Goal: Information Seeking & Learning: Check status

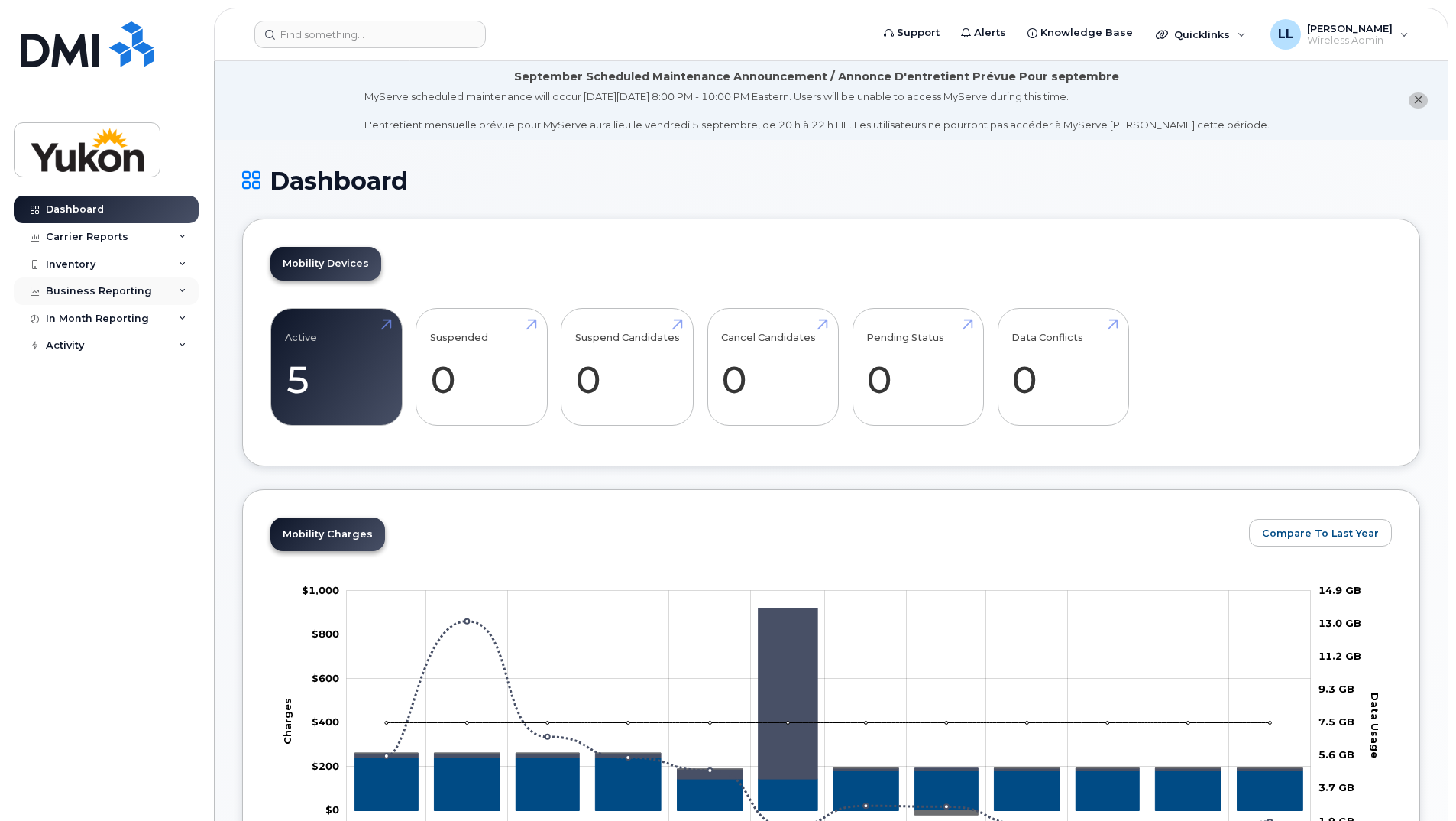
click at [118, 295] on div "Business Reporting" at bounding box center [99, 291] width 107 height 12
click at [124, 321] on div "Business Unit Reports" at bounding box center [112, 319] width 120 height 14
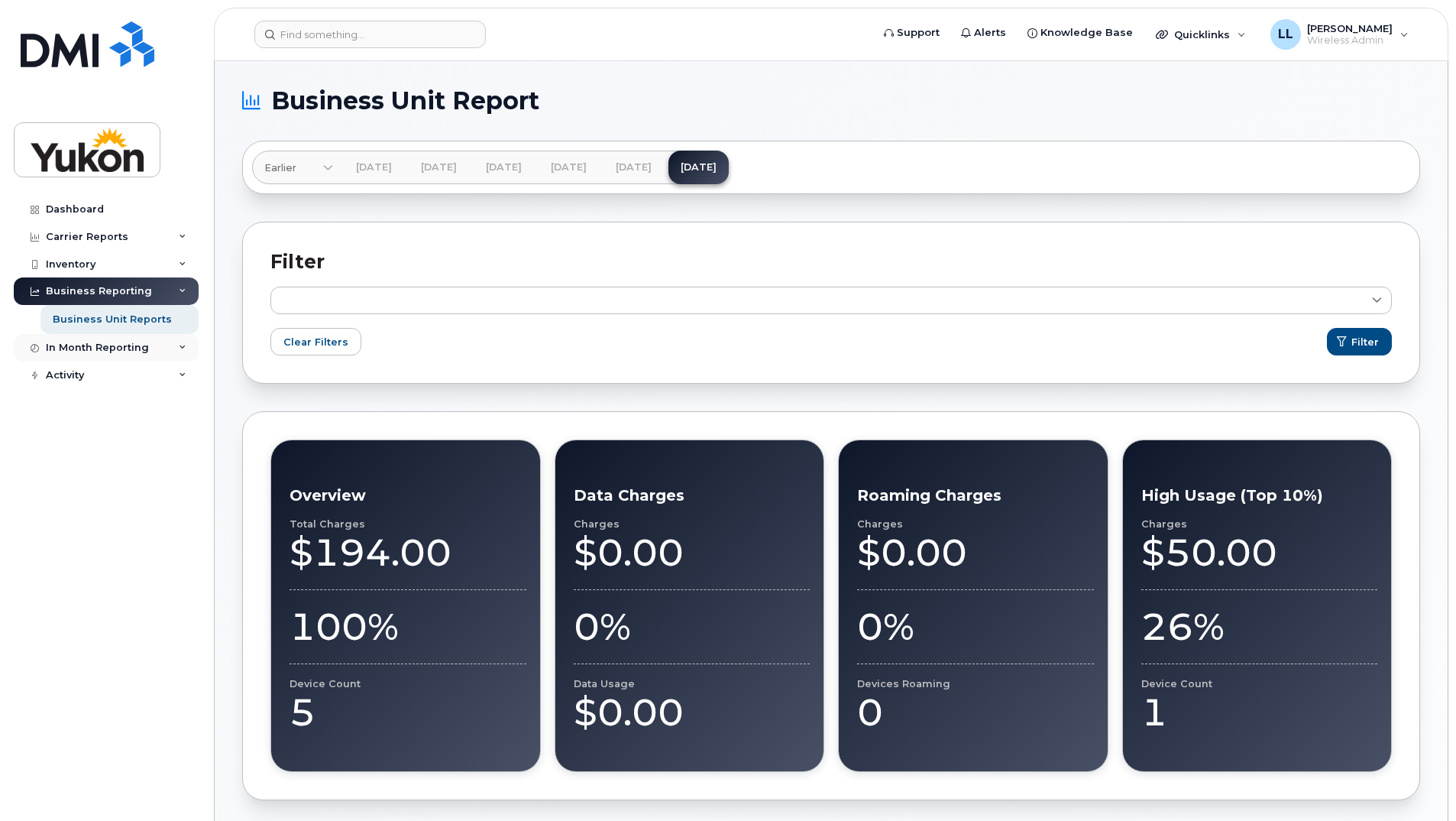
click at [106, 350] on div "In Month Reporting" at bounding box center [97, 347] width 103 height 12
click at [93, 376] on div "Data Usage" at bounding box center [82, 376] width 61 height 14
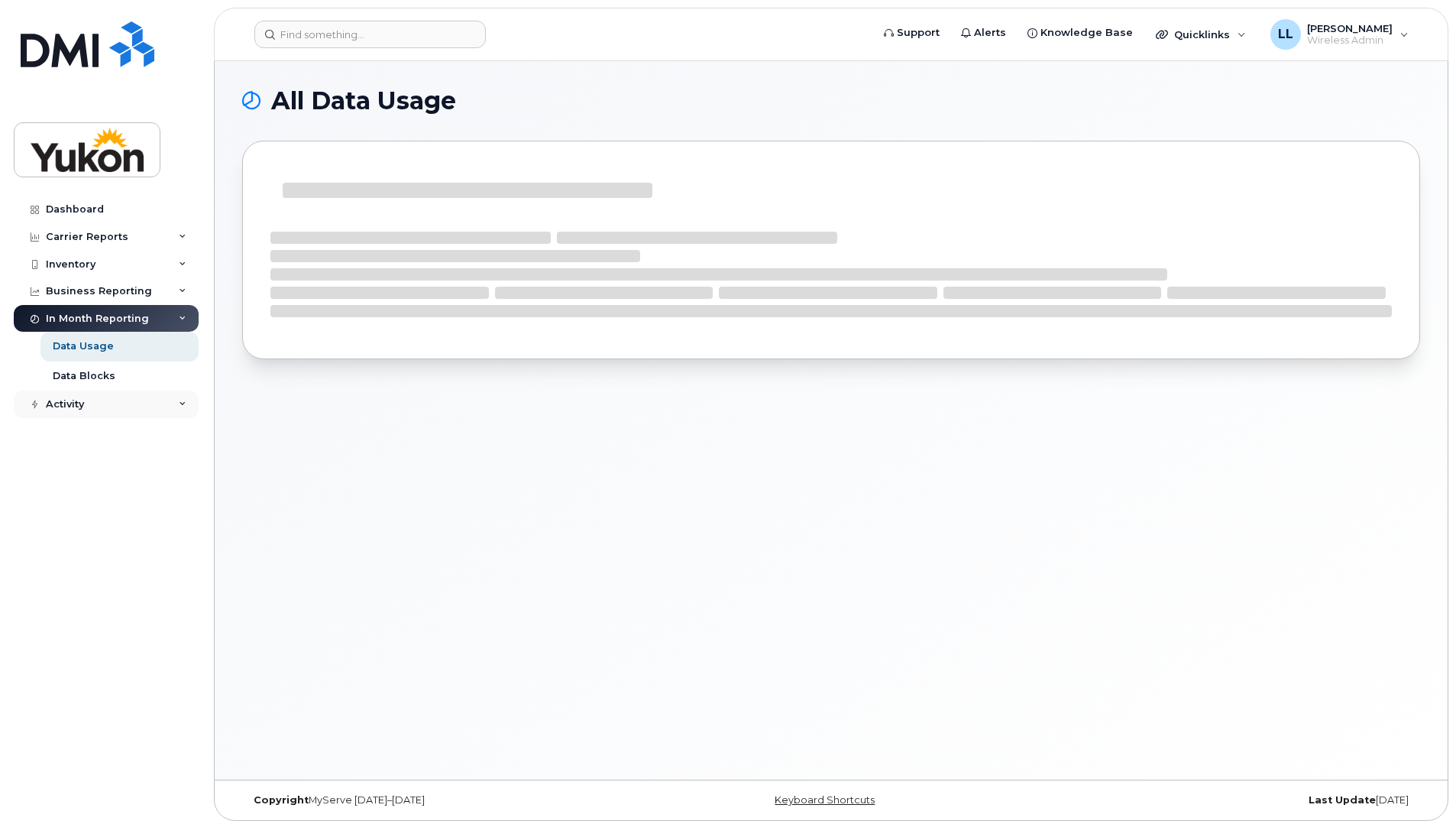
click at [69, 404] on div "Activity" at bounding box center [64, 404] width 38 height 12
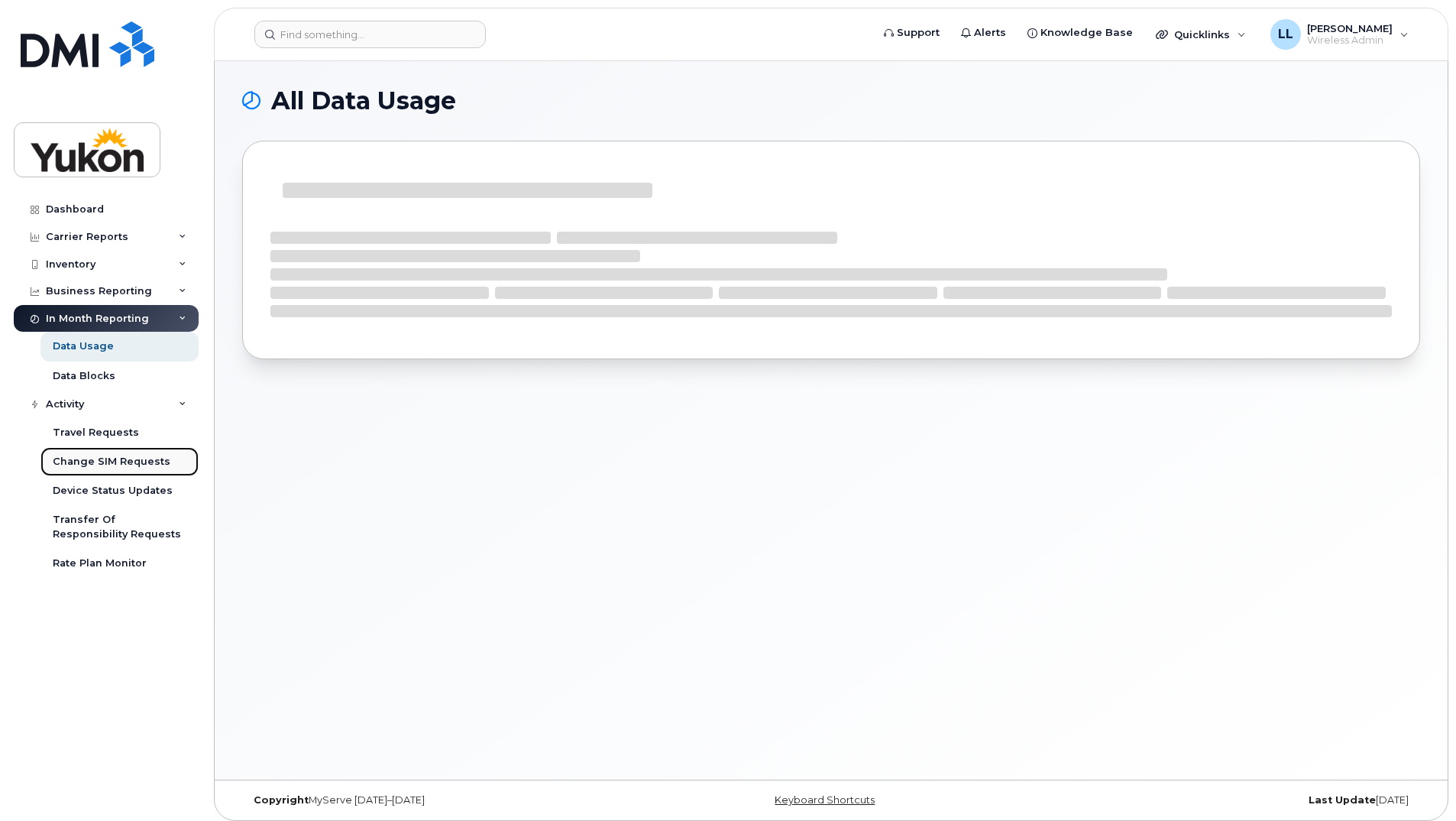
click at [109, 455] on div "Change SIM Requests" at bounding box center [111, 461] width 118 height 14
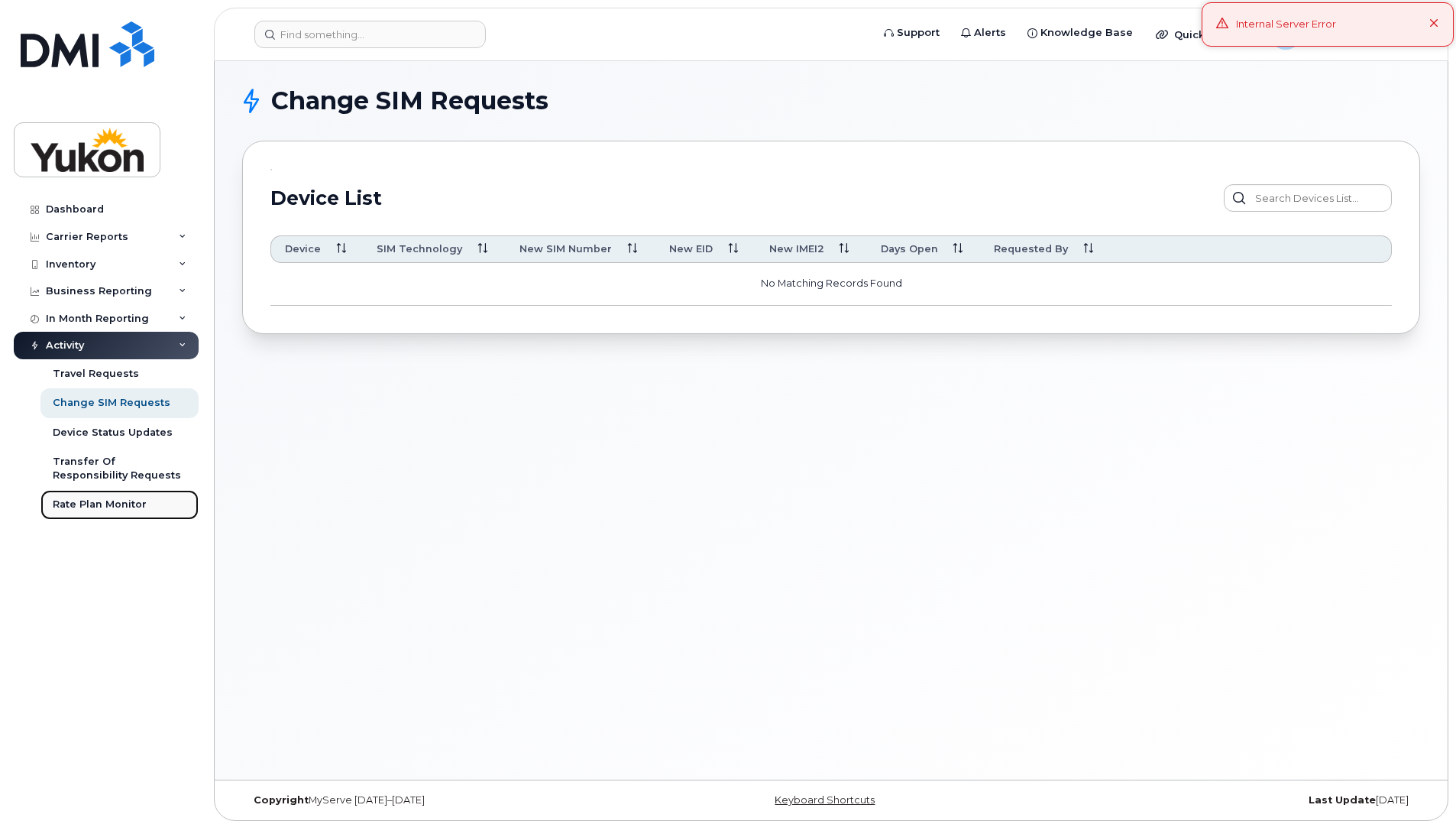
click at [79, 509] on div "Rate Plan Monitor" at bounding box center [99, 504] width 94 height 14
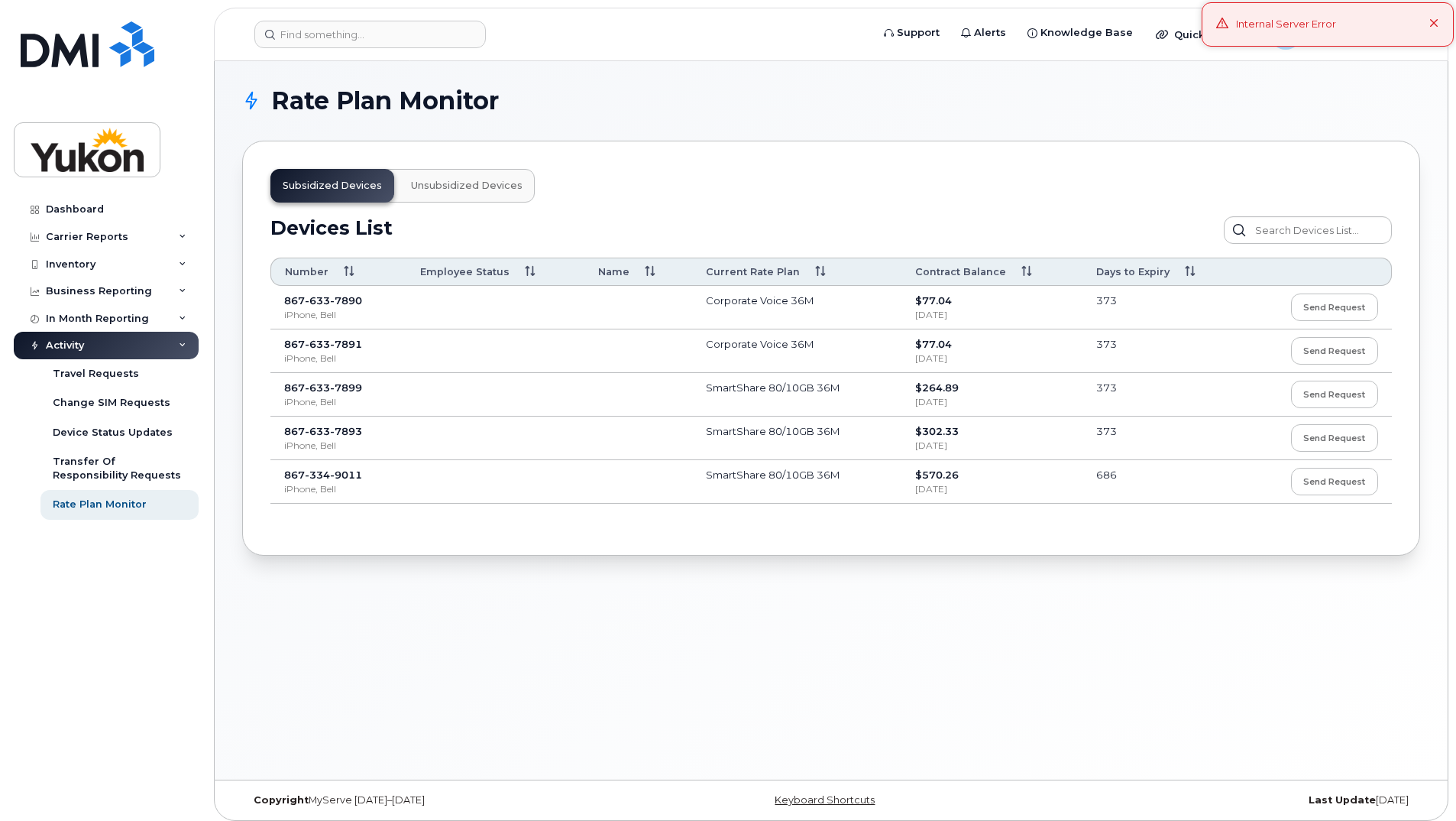
click at [430, 304] on td at bounding box center [495, 308] width 178 height 44
click at [948, 313] on span "Sep 12, 2026" at bounding box center [931, 314] width 32 height 11
click at [959, 370] on td "$77.04 Sep 12, 2026" at bounding box center [992, 351] width 181 height 44
click at [948, 403] on span "Sep 12, 2026" at bounding box center [931, 401] width 32 height 11
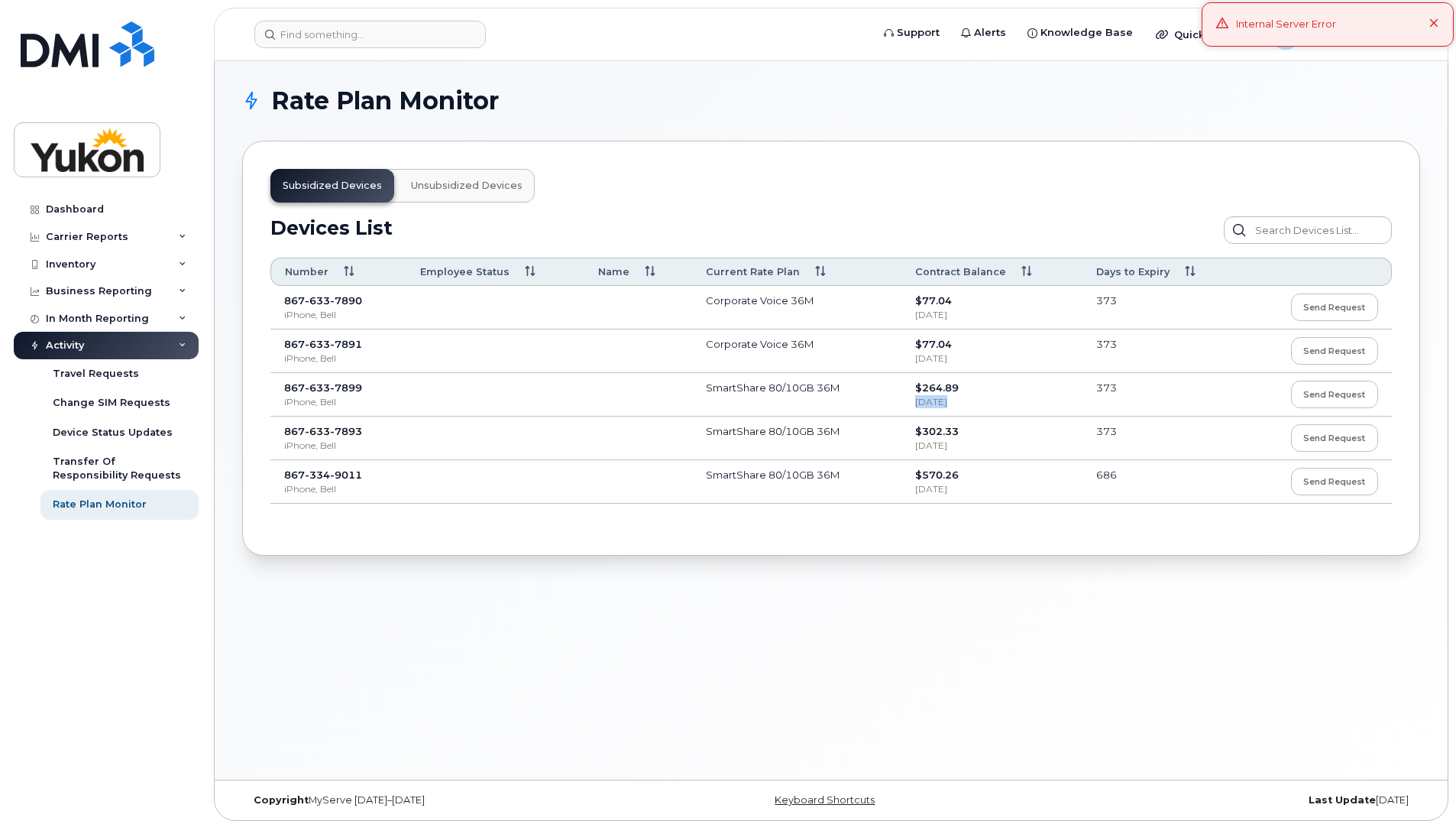
click at [948, 403] on span "Sep 12, 2026" at bounding box center [931, 401] width 32 height 11
click at [948, 450] on span "Sep 12, 2026" at bounding box center [931, 445] width 32 height 11
click at [935, 483] on span "Jul 22, 2027" at bounding box center [931, 489] width 32 height 11
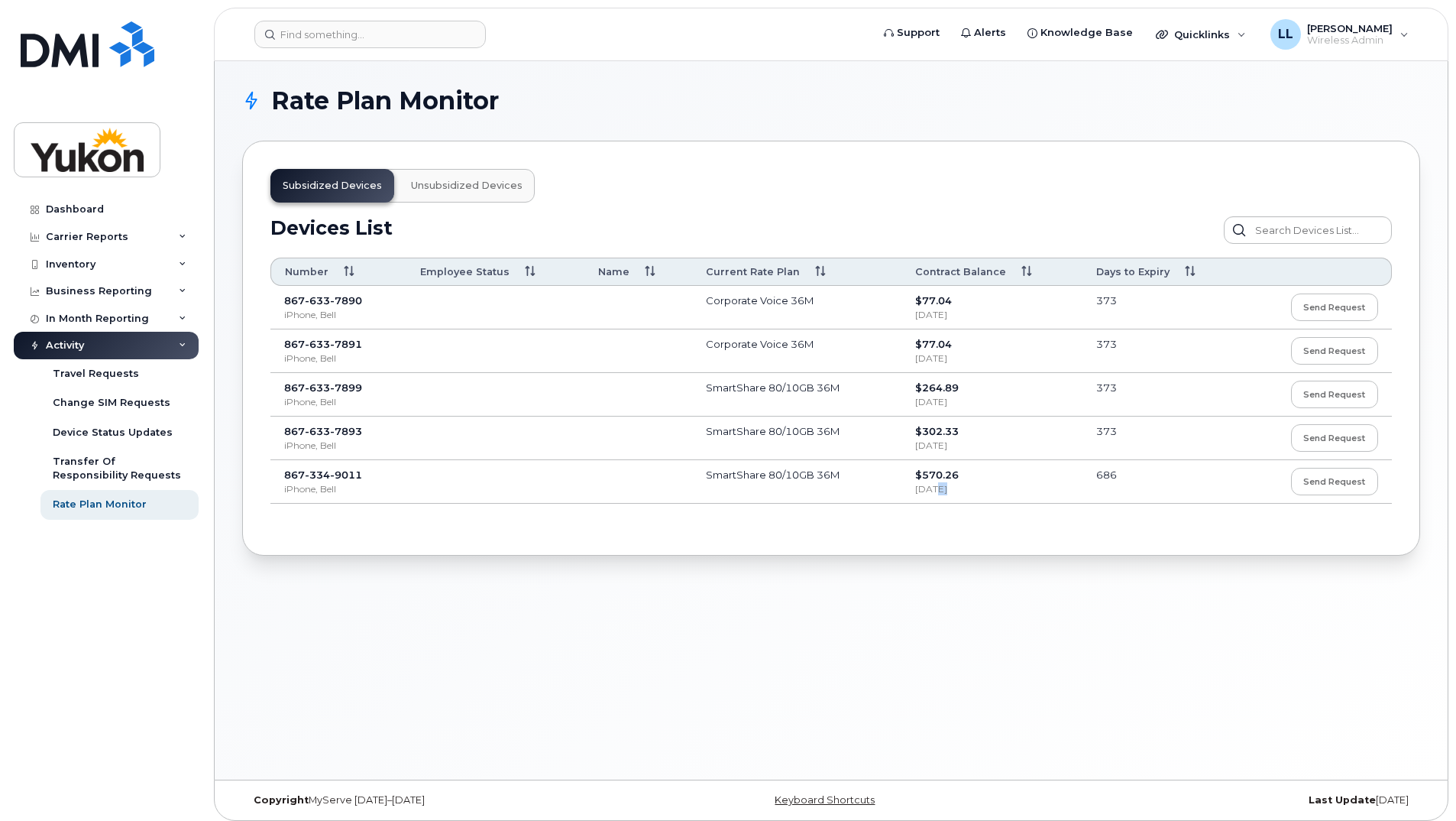
click at [935, 483] on span "Jul 22, 2027" at bounding box center [931, 489] width 32 height 11
drag, startPoint x: 935, startPoint y: 483, endPoint x: 897, endPoint y: 481, distance: 38.1
click at [897, 481] on td "SmartShare 80/10GB 36M" at bounding box center [797, 482] width 209 height 44
click at [741, 391] on td "SmartShare 80/10GB 36M" at bounding box center [797, 395] width 209 height 44
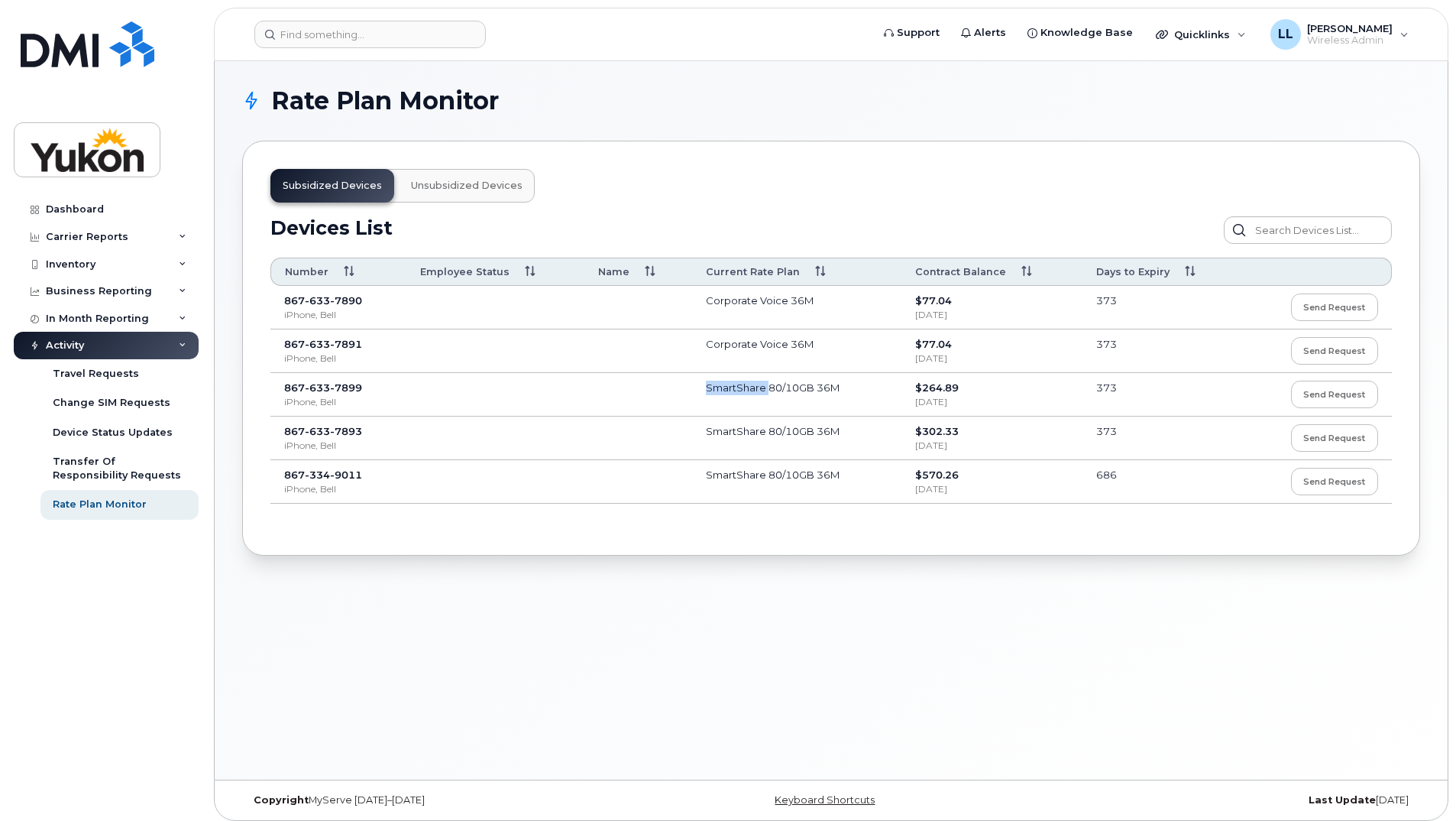
click at [741, 391] on td "SmartShare 80/10GB 36M" at bounding box center [797, 395] width 209 height 44
drag, startPoint x: 741, startPoint y: 391, endPoint x: 746, endPoint y: 451, distance: 60.2
click at [746, 451] on td "SmartShare 80/10GB 36M" at bounding box center [797, 438] width 209 height 44
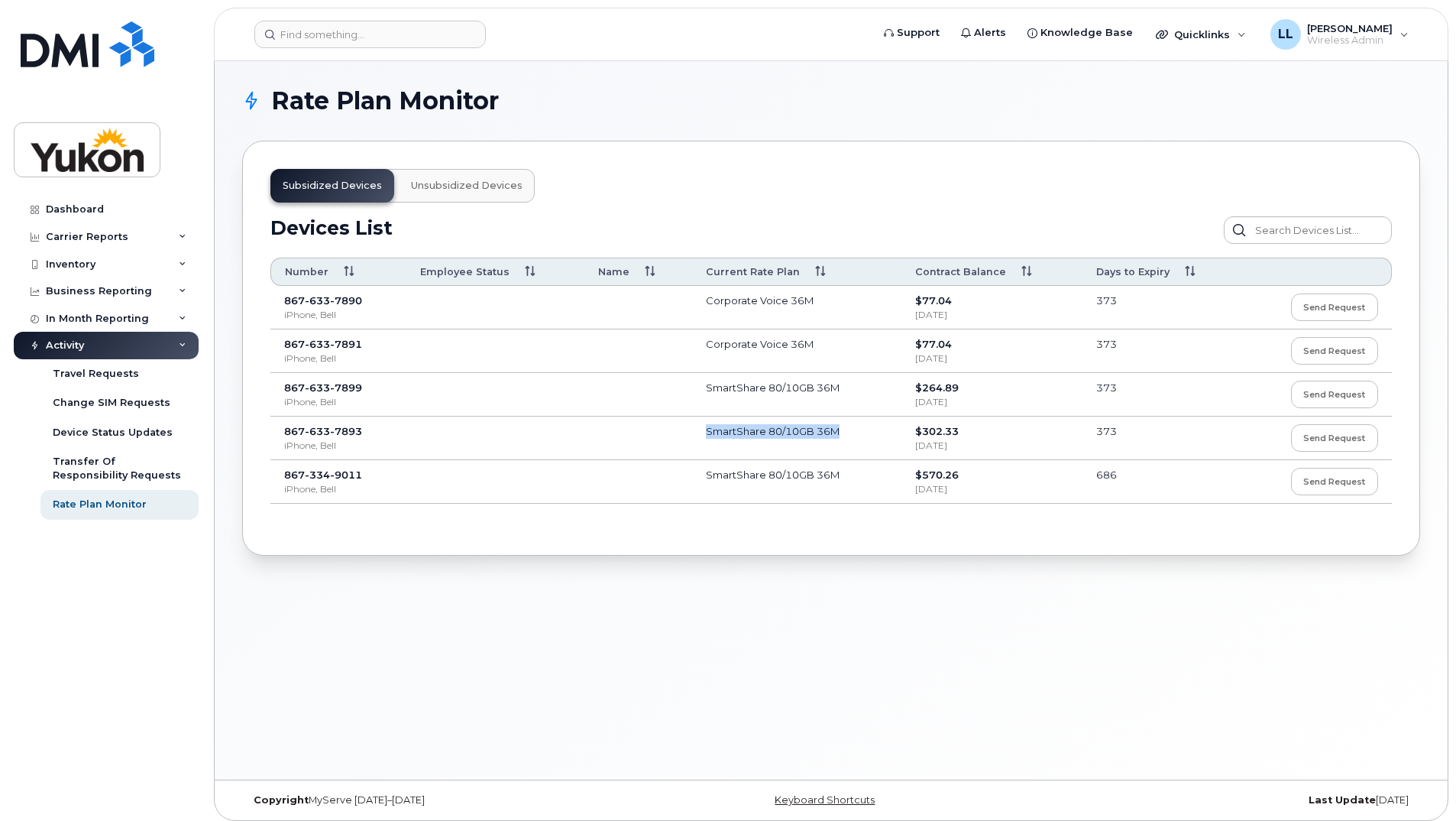
click at [746, 451] on td "SmartShare 80/10GB 36M" at bounding box center [797, 438] width 209 height 44
drag, startPoint x: 746, startPoint y: 451, endPoint x: 742, endPoint y: 470, distance: 19.4
click at [742, 470] on td "SmartShare 80/10GB 36M" at bounding box center [797, 482] width 209 height 44
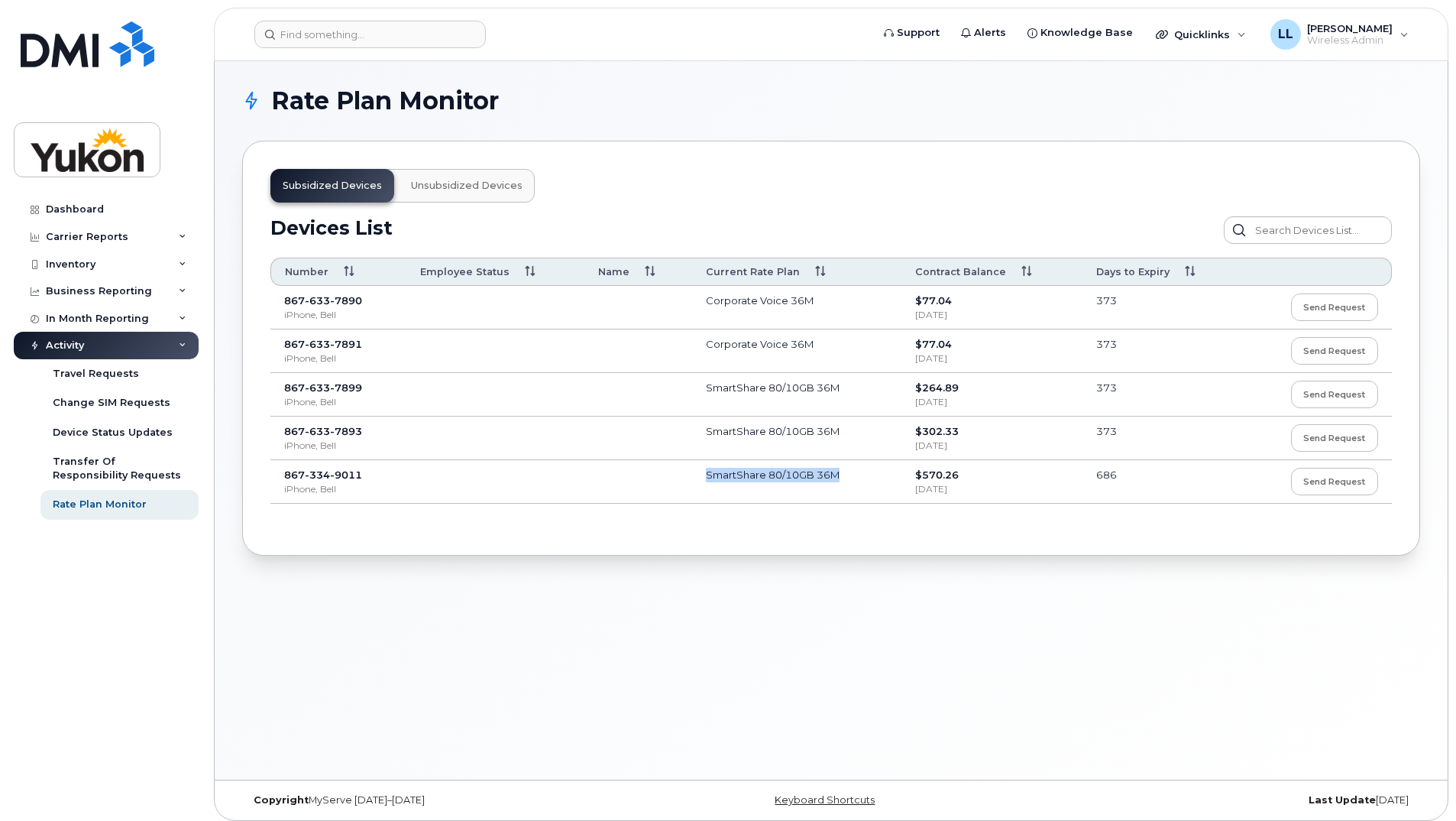
drag, startPoint x: 742, startPoint y: 470, endPoint x: 724, endPoint y: 473, distance: 18.2
click at [724, 473] on td "SmartShare 80/10GB 36M" at bounding box center [797, 482] width 209 height 44
click at [724, 417] on td "SmartShare 80/10GB 36M" at bounding box center [797, 438] width 209 height 44
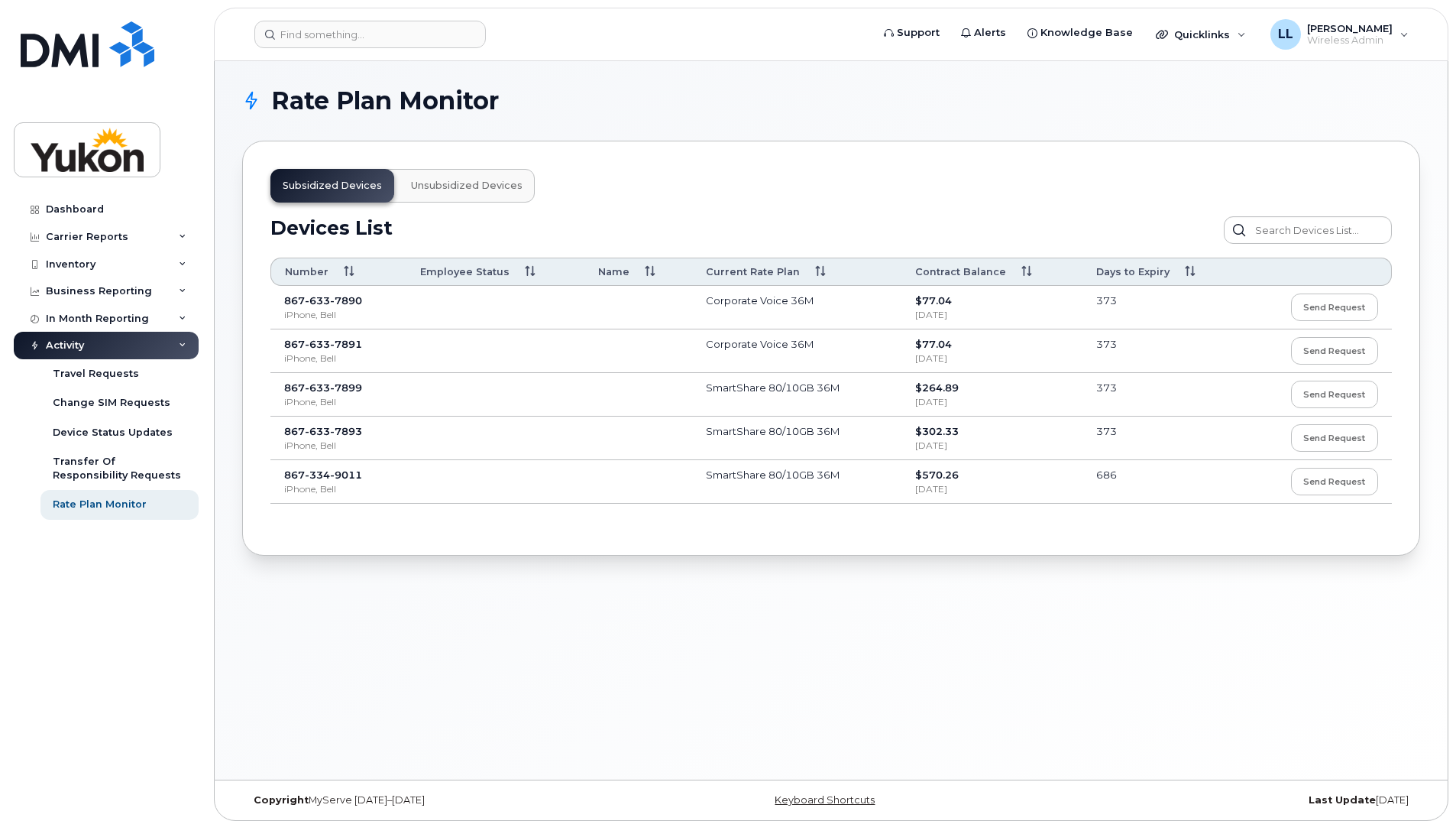
drag, startPoint x: 724, startPoint y: 417, endPoint x: 701, endPoint y: 399, distance: 29.2
click at [701, 399] on td "SmartShare 80/10GB 36M" at bounding box center [797, 395] width 209 height 44
drag, startPoint x: 701, startPoint y: 399, endPoint x: 710, endPoint y: 437, distance: 39.1
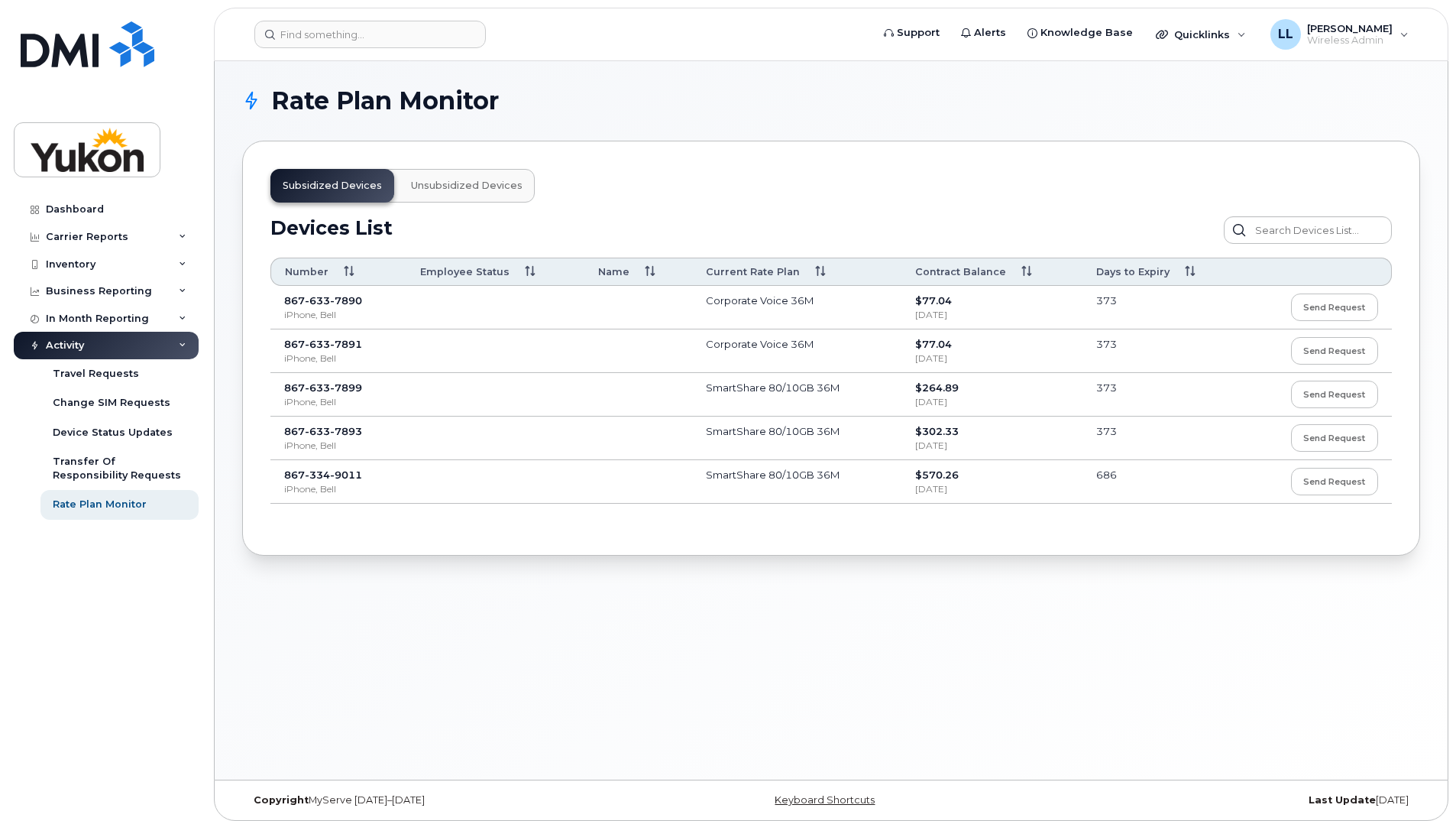
click at [710, 437] on td "SmartShare 80/10GB 36M" at bounding box center [797, 438] width 209 height 44
click at [733, 441] on td "SmartShare 80/10GB 36M" at bounding box center [797, 438] width 209 height 44
drag, startPoint x: 733, startPoint y: 441, endPoint x: 658, endPoint y: 434, distance: 75.3
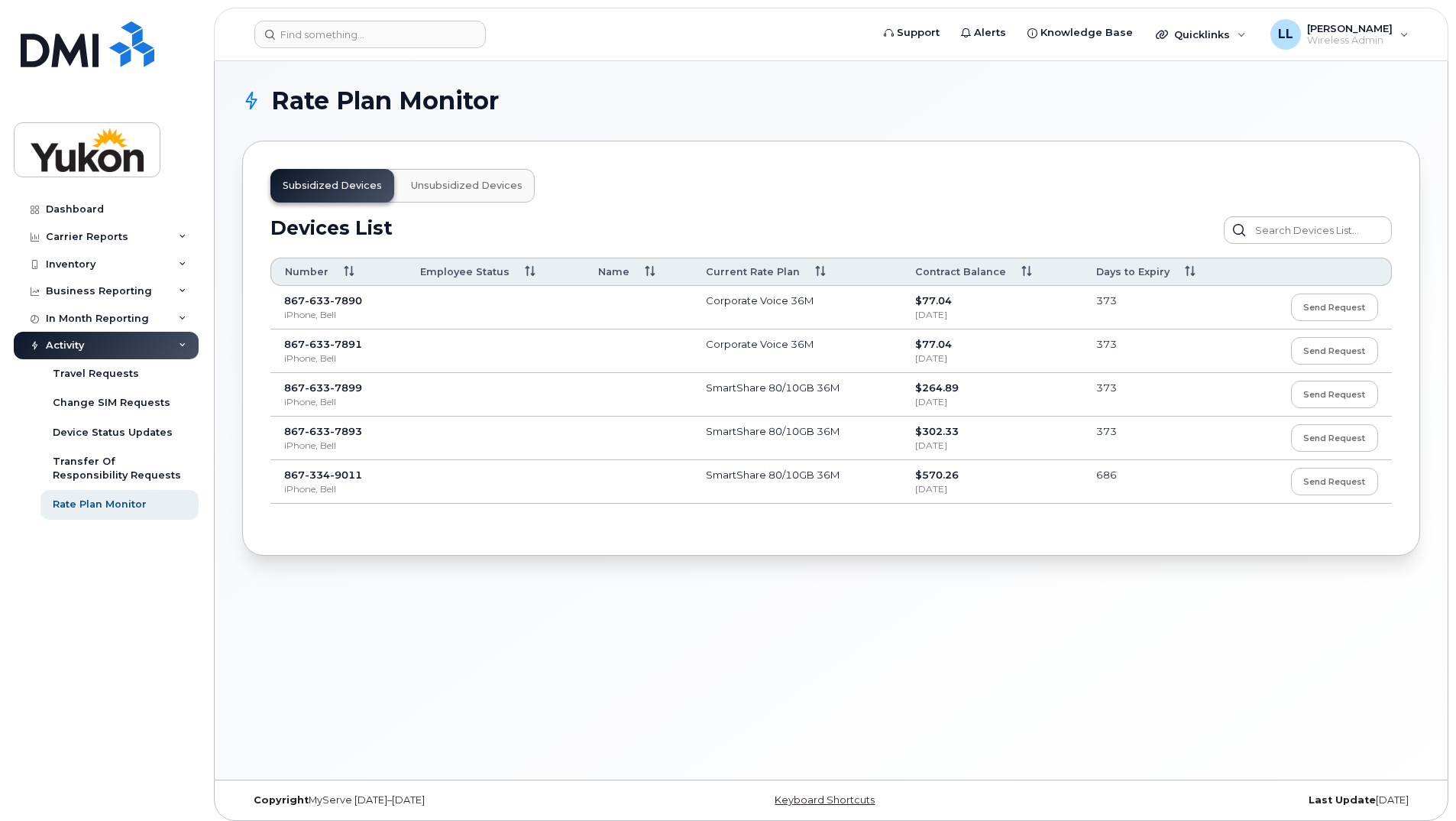
click at [658, 434] on td at bounding box center [637, 438] width 107 height 44
click at [715, 399] on td "SmartShare 80/10GB 36M" at bounding box center [797, 395] width 209 height 44
drag, startPoint x: 715, startPoint y: 399, endPoint x: 750, endPoint y: 469, distance: 78.3
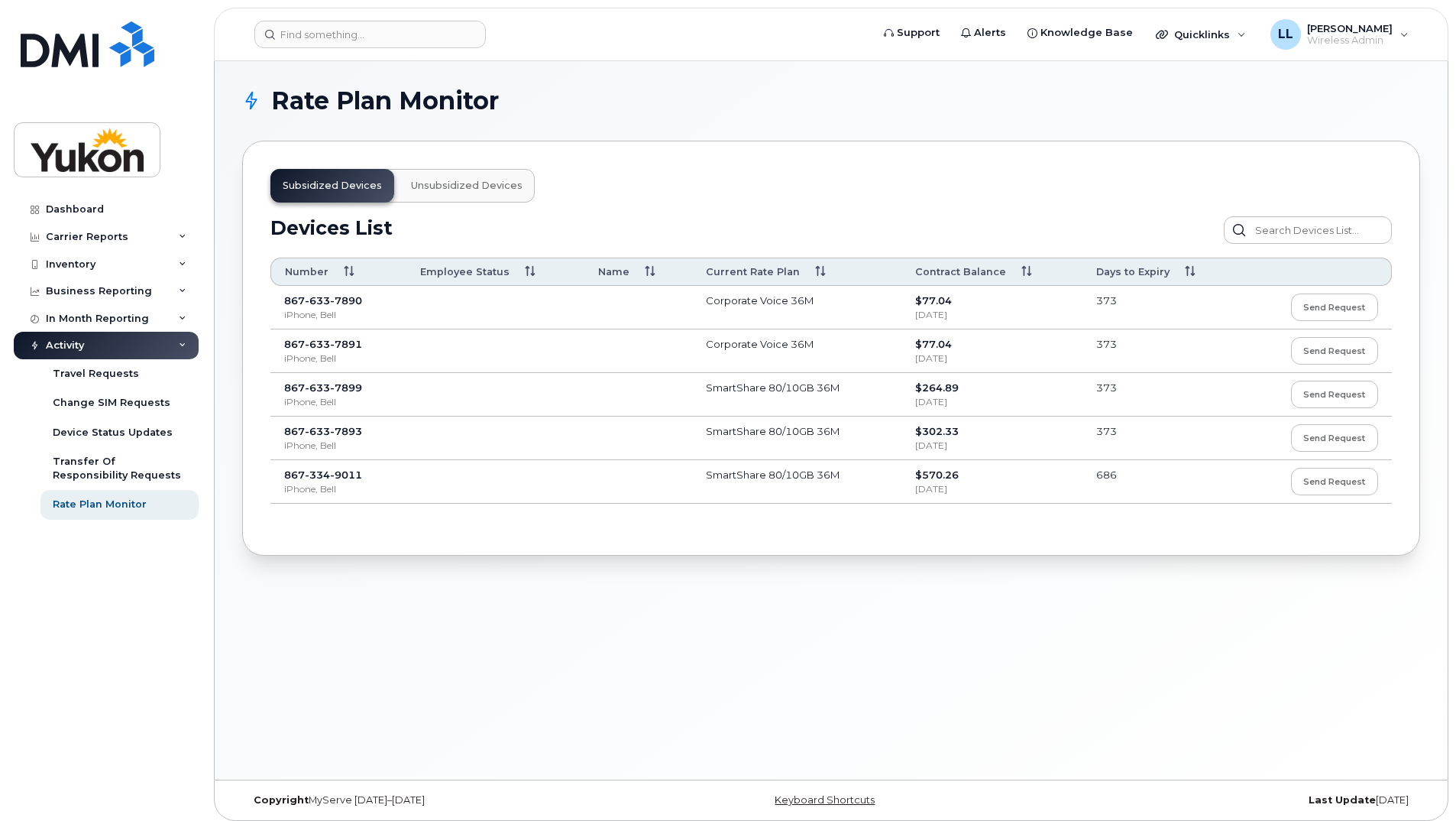
click at [750, 469] on td "SmartShare 80/10GB 36M" at bounding box center [797, 482] width 209 height 44
drag, startPoint x: 750, startPoint y: 469, endPoint x: 642, endPoint y: 449, distance: 109.8
click at [642, 449] on td at bounding box center [637, 438] width 107 height 44
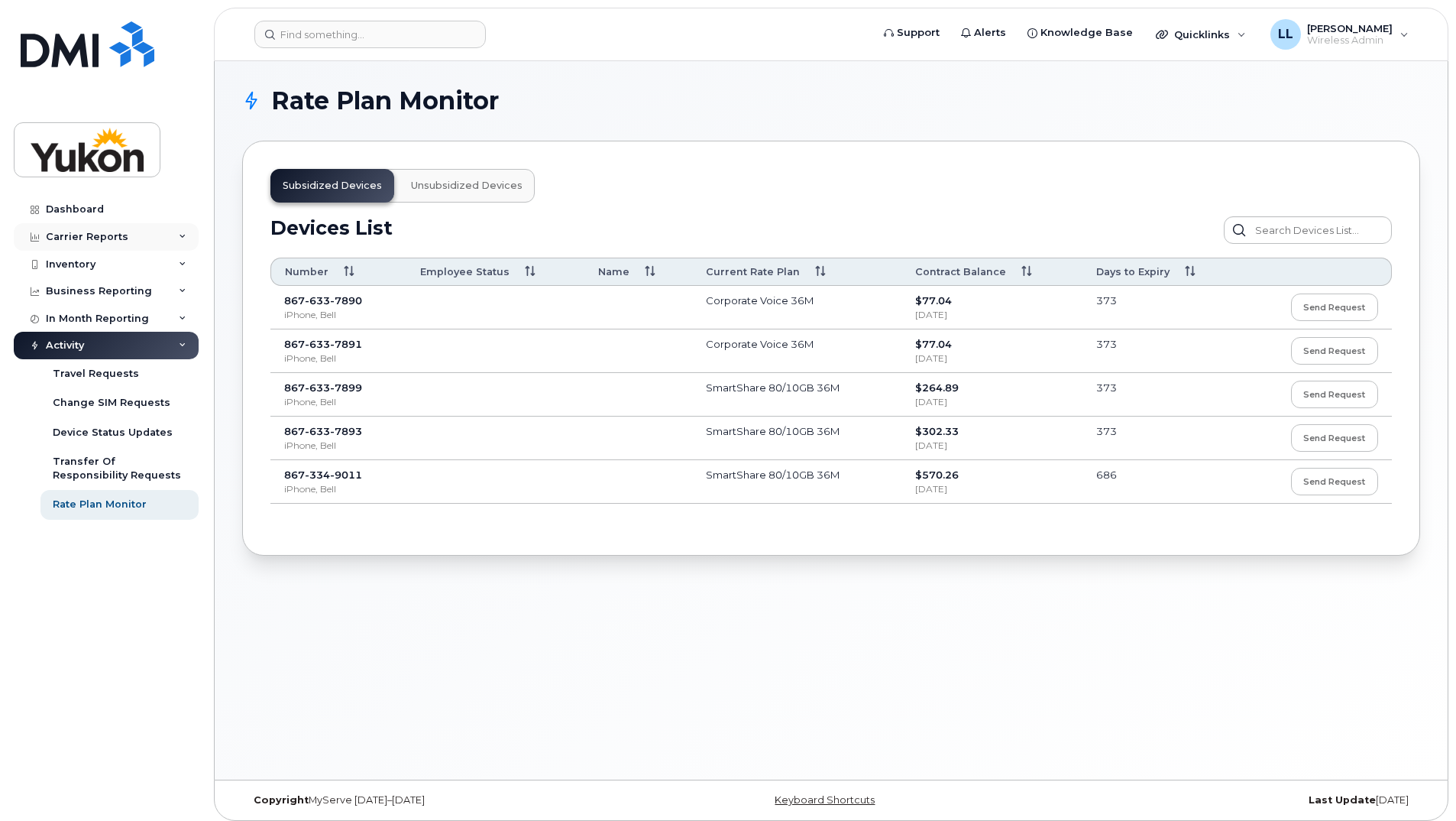
click at [111, 229] on div "Carrier Reports" at bounding box center [107, 237] width 185 height 27
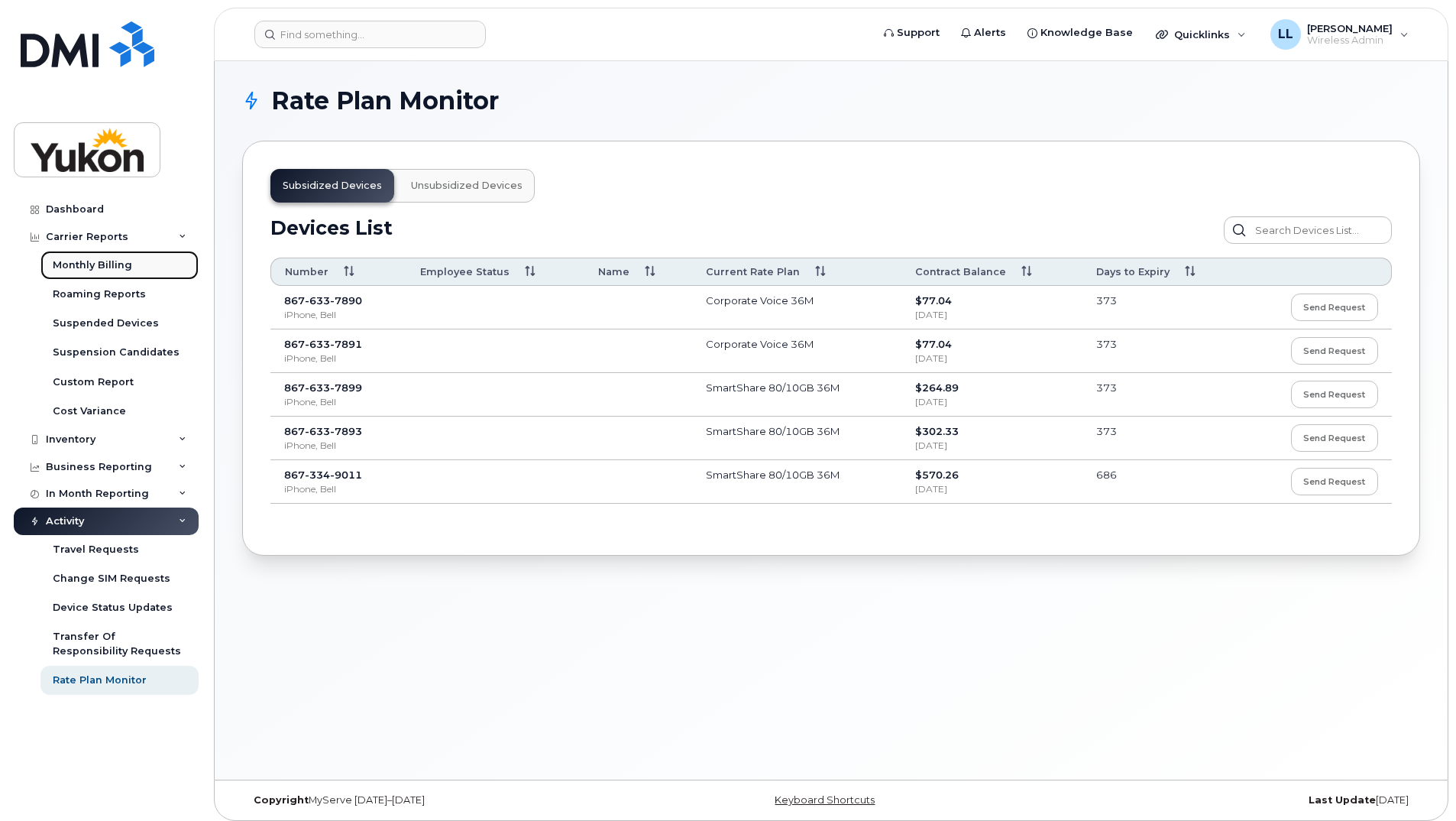
click at [112, 270] on div "Monthly Billing" at bounding box center [92, 265] width 79 height 14
